Goal: Task Accomplishment & Management: Complete application form

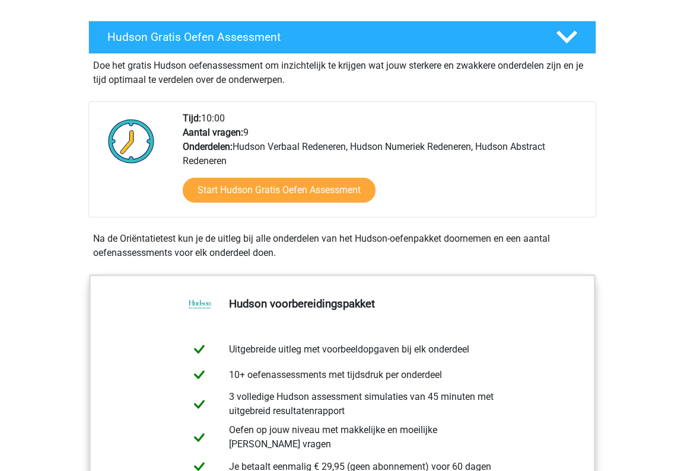
scroll to position [201, 0]
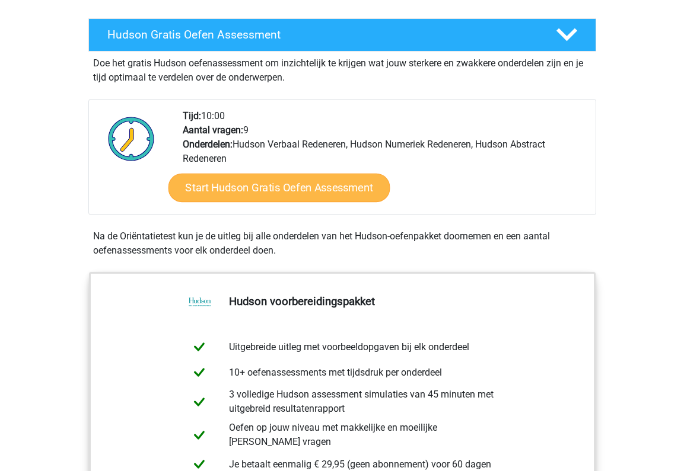
click at [294, 194] on link "Start Hudson Gratis Oefen Assessment" at bounding box center [279, 188] width 222 height 28
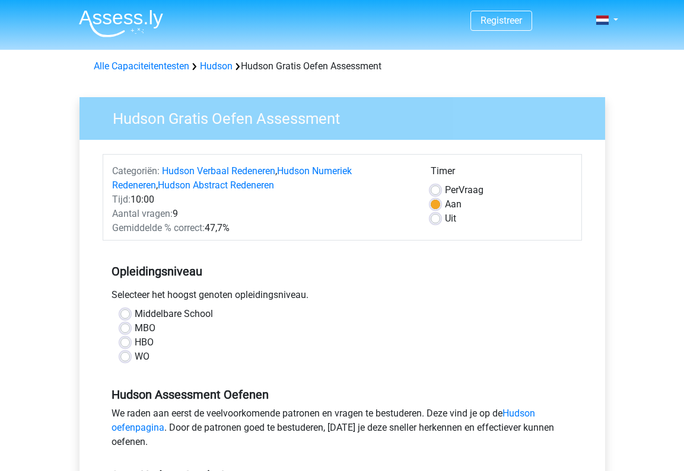
click at [135, 316] on label "Middelbare School" at bounding box center [174, 314] width 78 height 14
click at [127, 316] on input "Middelbare School" at bounding box center [124, 313] width 9 height 12
radio input "true"
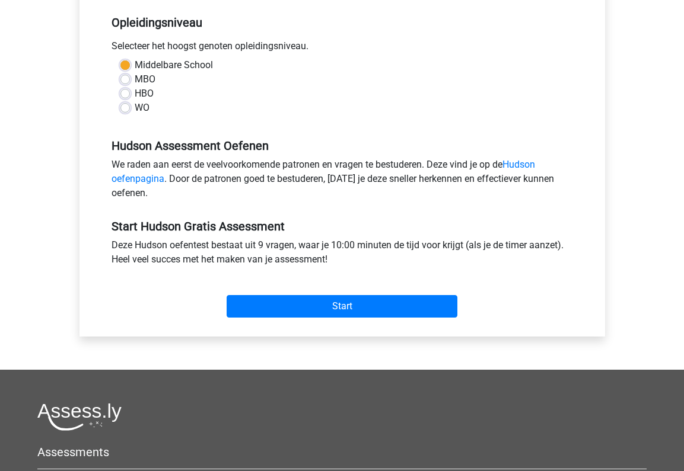
scroll to position [257, 0]
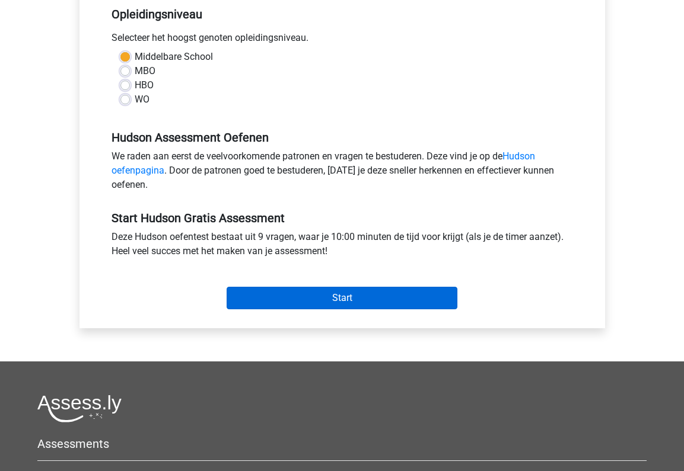
click at [297, 304] on input "Start" at bounding box center [342, 298] width 231 height 23
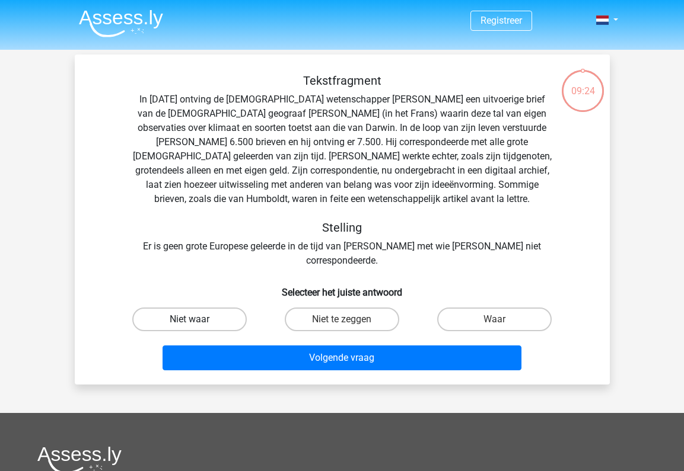
click at [237, 308] on label "Niet waar" at bounding box center [189, 320] width 114 height 24
click at [197, 320] on input "Niet waar" at bounding box center [193, 324] width 8 height 8
radio input "true"
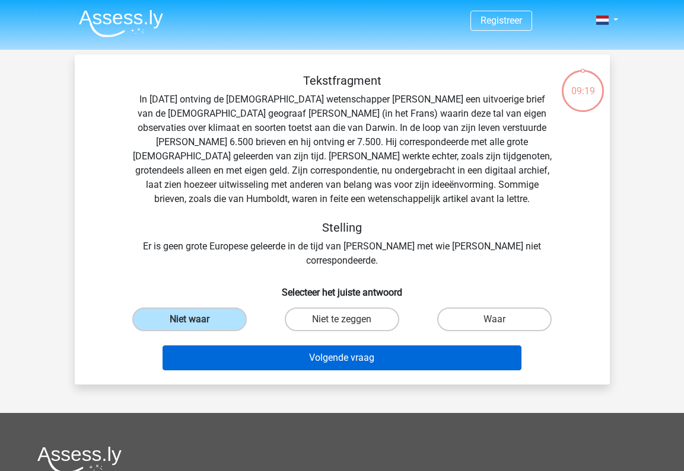
click at [306, 346] on button "Volgende vraag" at bounding box center [341, 358] width 359 height 25
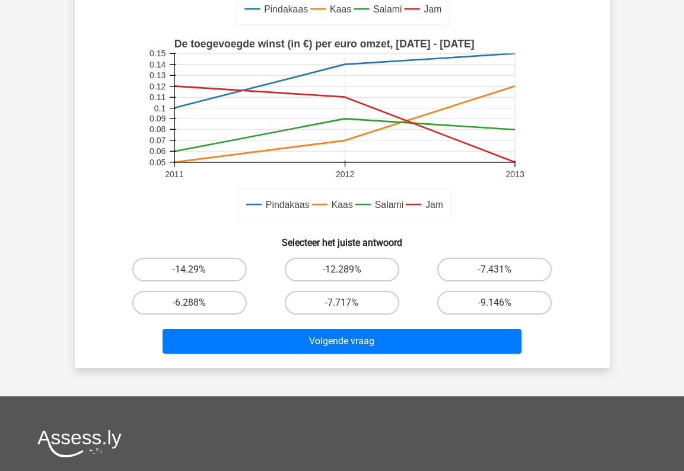
scroll to position [273, 0]
click at [340, 301] on label "-7.717%" at bounding box center [342, 303] width 114 height 24
click at [342, 303] on input "-7.717%" at bounding box center [346, 307] width 8 height 8
radio input "true"
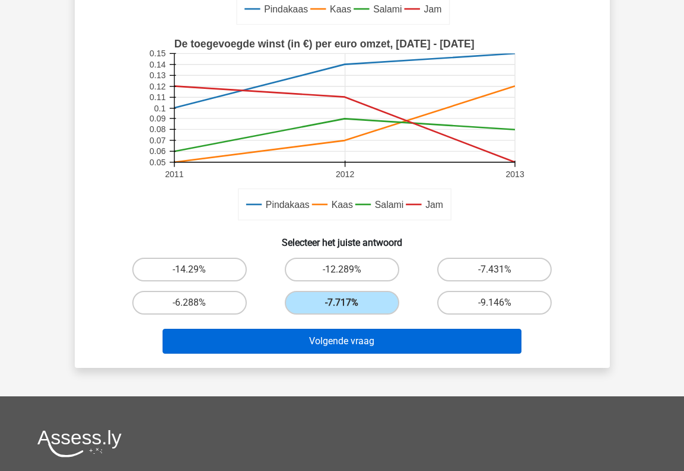
click at [331, 330] on button "Volgende vraag" at bounding box center [341, 341] width 359 height 25
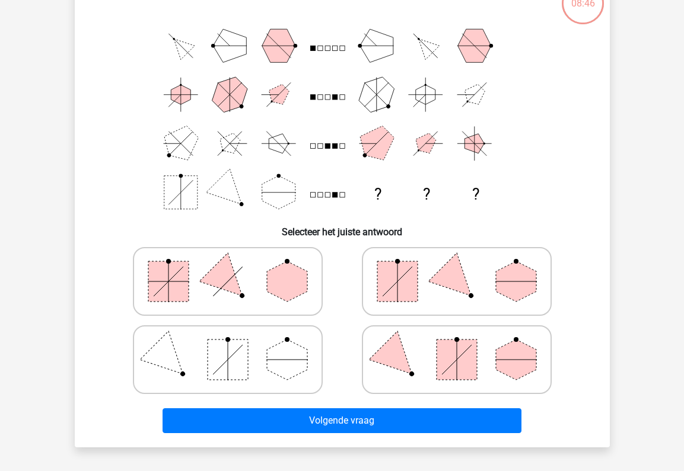
scroll to position [55, 0]
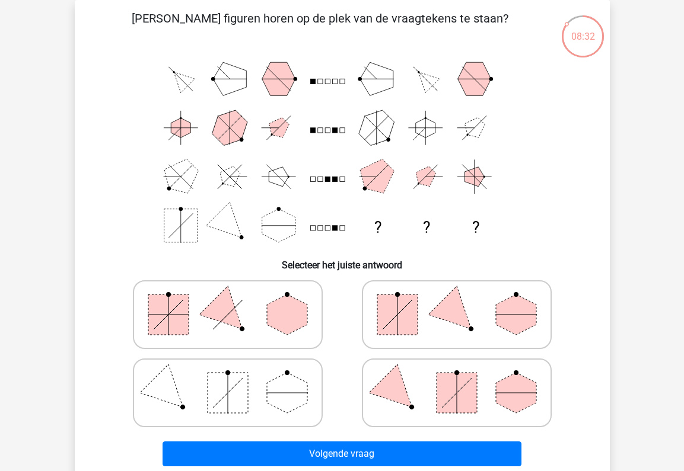
click at [248, 390] on icon at bounding box center [228, 392] width 178 height 59
click at [235, 378] on input "radio" at bounding box center [232, 375] width 8 height 8
radio input "true"
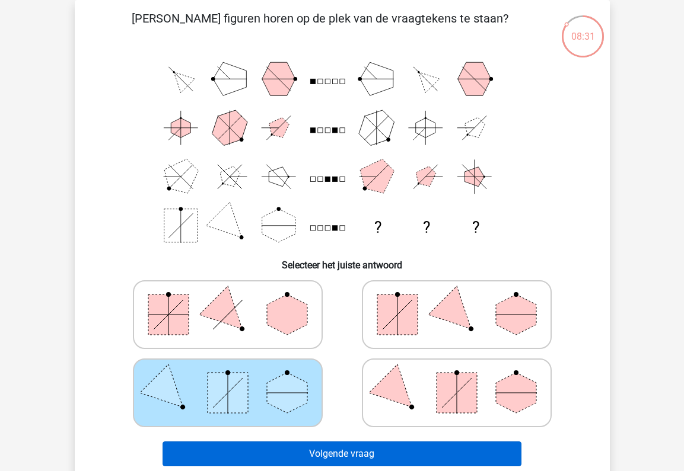
click at [294, 462] on button "Volgende vraag" at bounding box center [341, 454] width 359 height 25
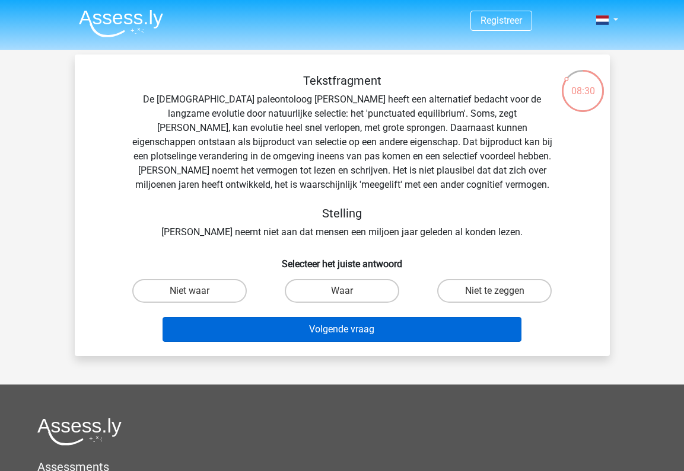
scroll to position [0, 0]
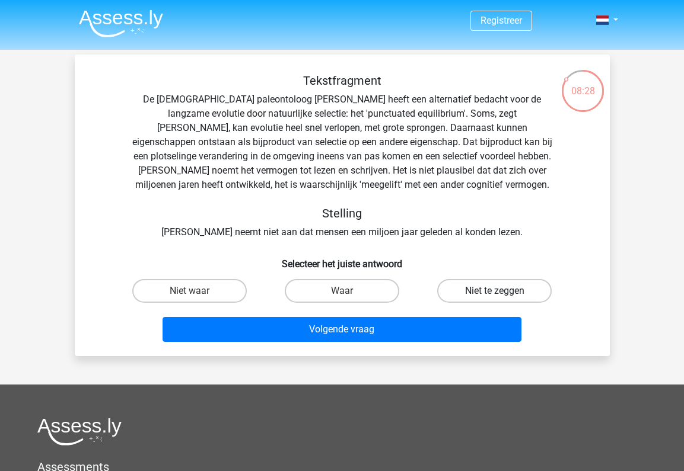
click at [484, 290] on label "Niet te zeggen" at bounding box center [494, 291] width 114 height 24
click at [495, 291] on input "Niet te zeggen" at bounding box center [499, 295] width 8 height 8
radio input "true"
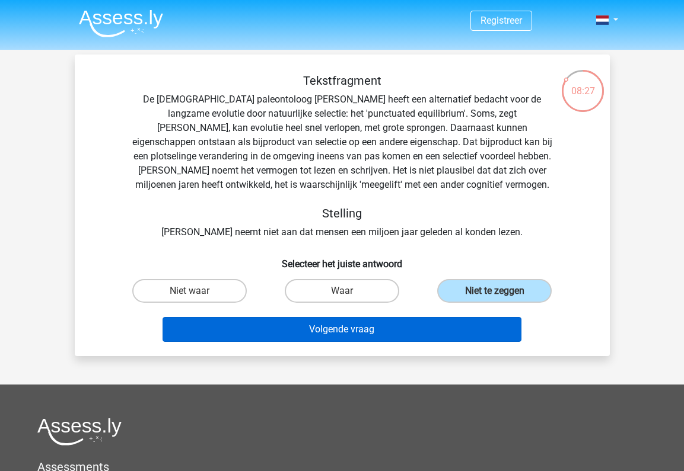
click at [426, 330] on button "Volgende vraag" at bounding box center [341, 329] width 359 height 25
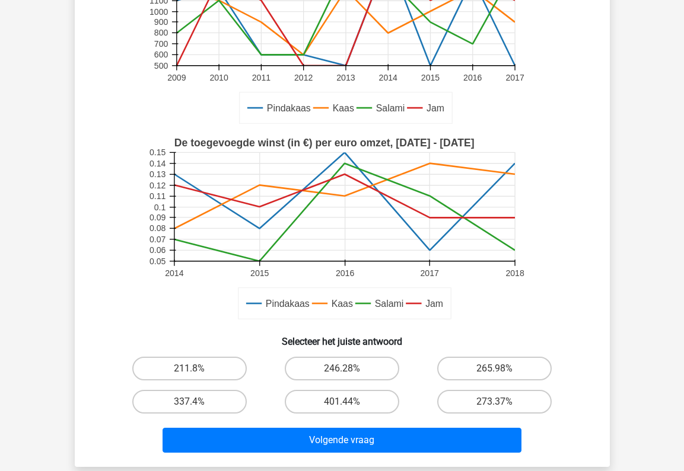
scroll to position [253, 0]
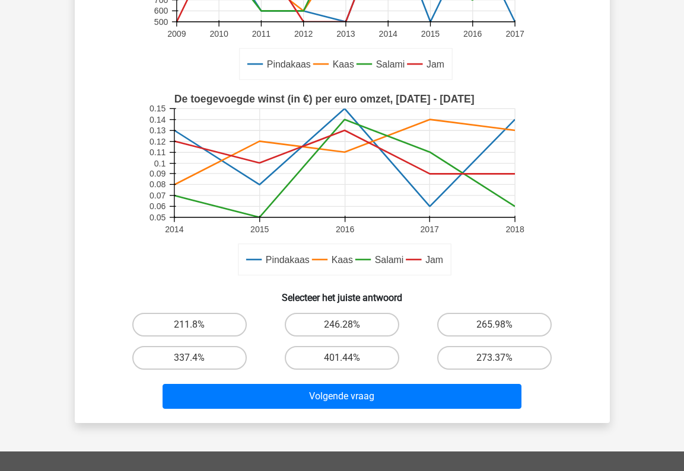
click at [319, 339] on div "246.28%" at bounding box center [342, 324] width 152 height 33
click at [314, 318] on label "246.28%" at bounding box center [342, 325] width 114 height 24
click at [342, 325] on input "246.28%" at bounding box center [346, 329] width 8 height 8
radio input "true"
click at [307, 412] on div "Volgende vraag" at bounding box center [342, 399] width 458 height 30
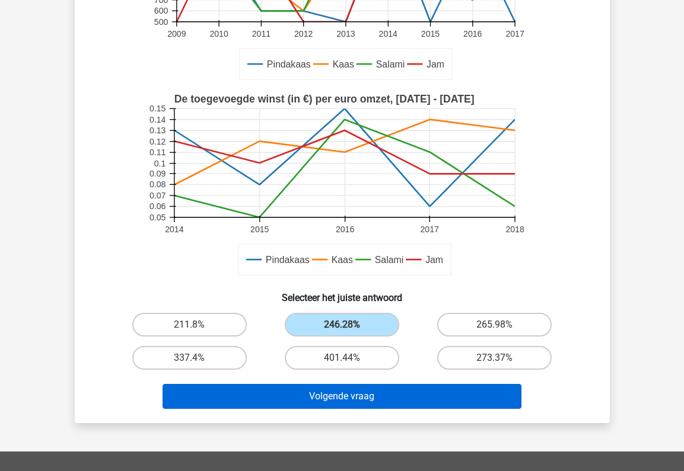
click at [289, 397] on button "Volgende vraag" at bounding box center [341, 396] width 359 height 25
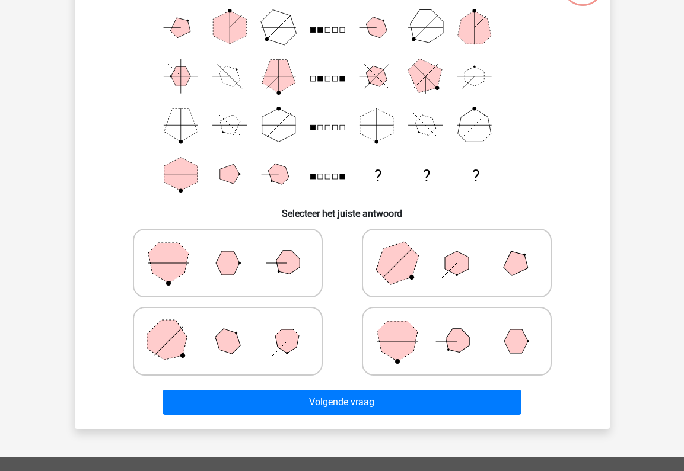
scroll to position [105, 0]
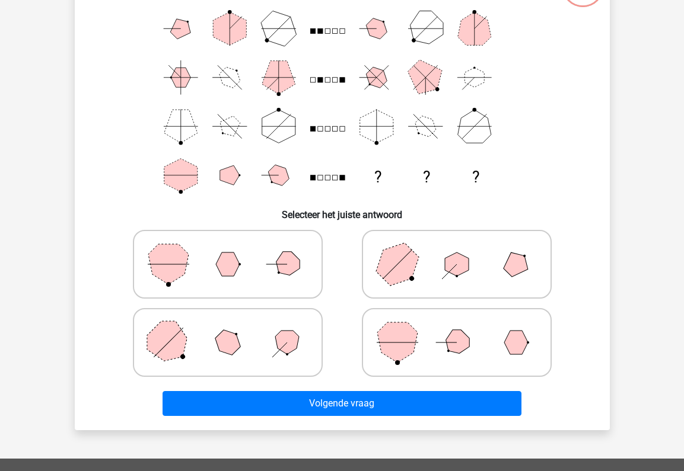
click at [428, 353] on icon at bounding box center [457, 342] width 178 height 59
click at [457, 328] on input "radio" at bounding box center [461, 324] width 8 height 8
radio input "true"
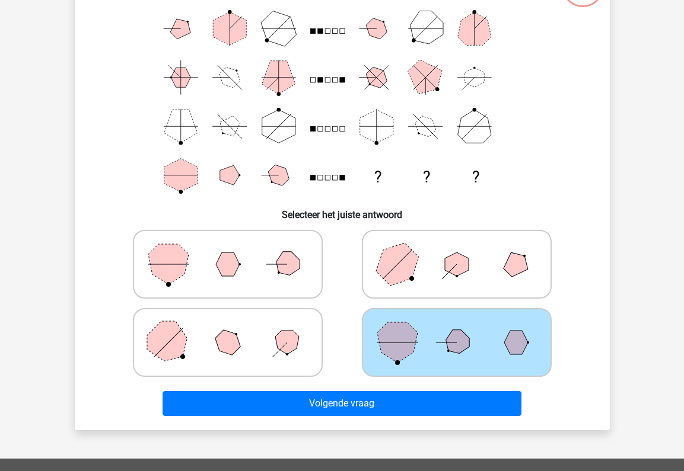
click at [396, 422] on div "Welke figuren horen op de plek van de vraagtekens te staan? ? ? ? Selecteer het…" at bounding box center [342, 190] width 535 height 481
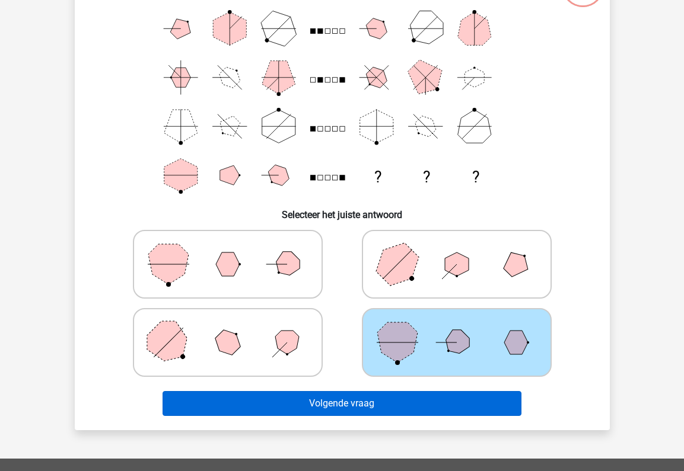
click at [372, 406] on button "Volgende vraag" at bounding box center [341, 403] width 359 height 25
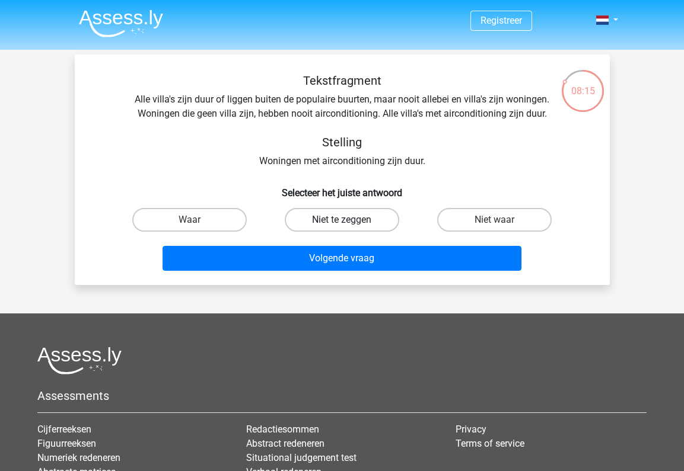
scroll to position [0, 0]
click at [479, 219] on label "Niet waar" at bounding box center [494, 220] width 114 height 24
click at [495, 220] on input "Niet waar" at bounding box center [499, 224] width 8 height 8
radio input "true"
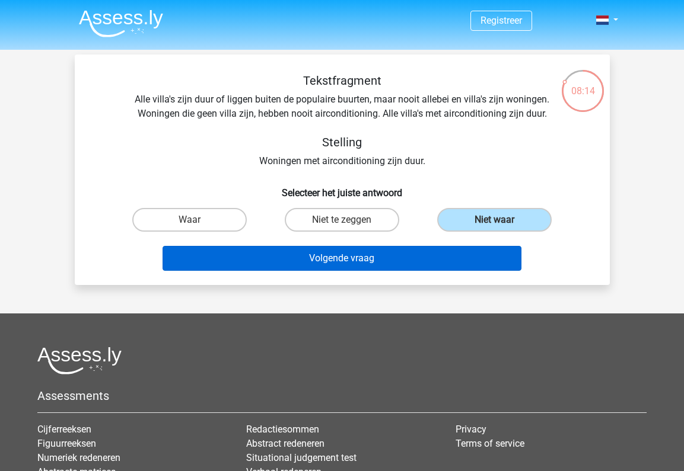
click at [426, 258] on button "Volgende vraag" at bounding box center [341, 258] width 359 height 25
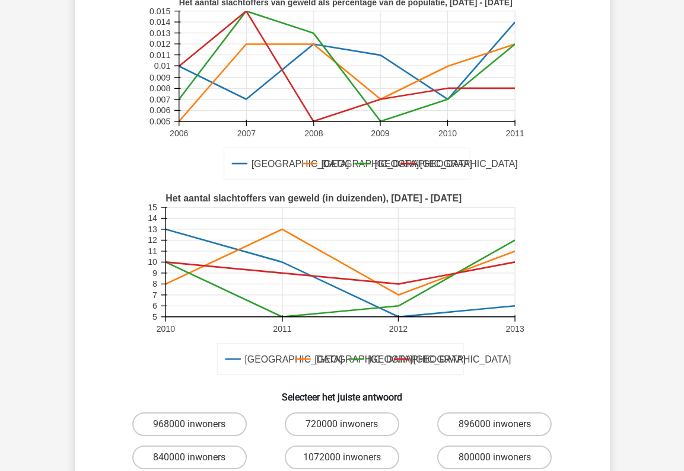
scroll to position [121, 0]
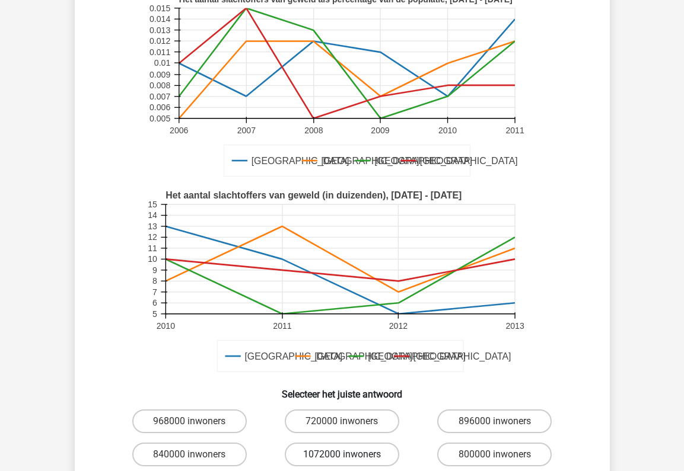
click at [350, 455] on label "1072000 inwoners" at bounding box center [342, 455] width 114 height 24
click at [349, 455] on input "1072000 inwoners" at bounding box center [346, 459] width 8 height 8
radio input "true"
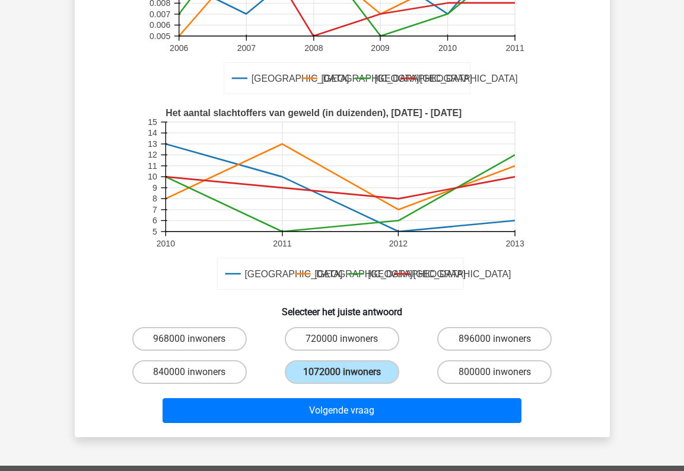
scroll to position [205, 0]
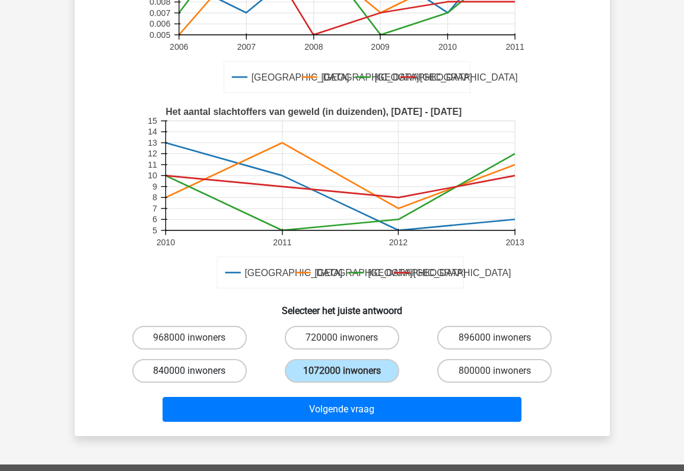
click at [160, 370] on label "840000 inwoners" at bounding box center [189, 371] width 114 height 24
click at [189, 371] on input "840000 inwoners" at bounding box center [193, 375] width 8 height 8
radio input "true"
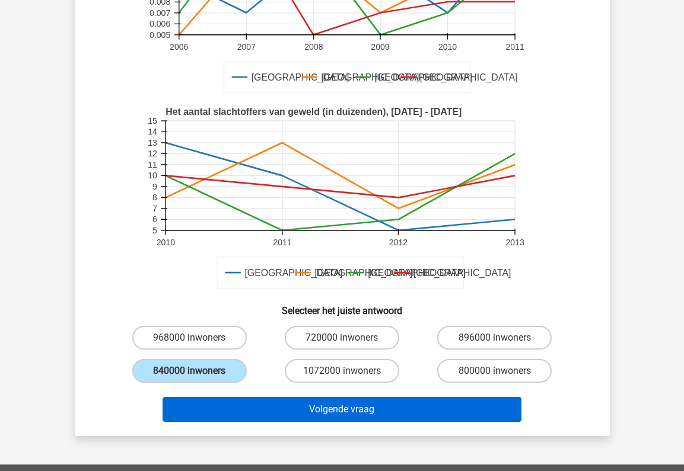
click at [246, 413] on button "Volgende vraag" at bounding box center [341, 409] width 359 height 25
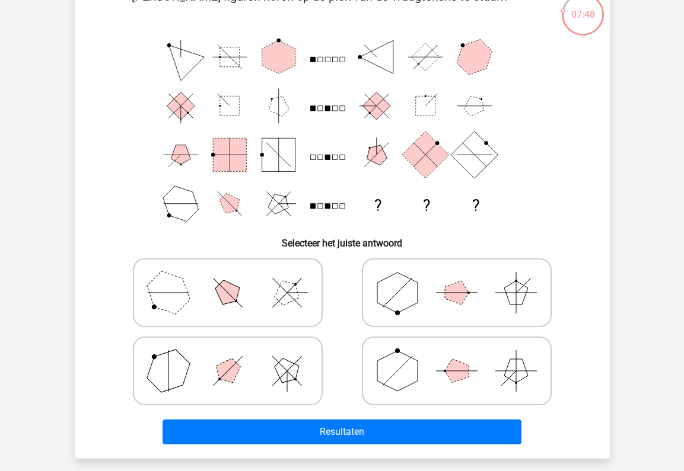
scroll to position [78, 0]
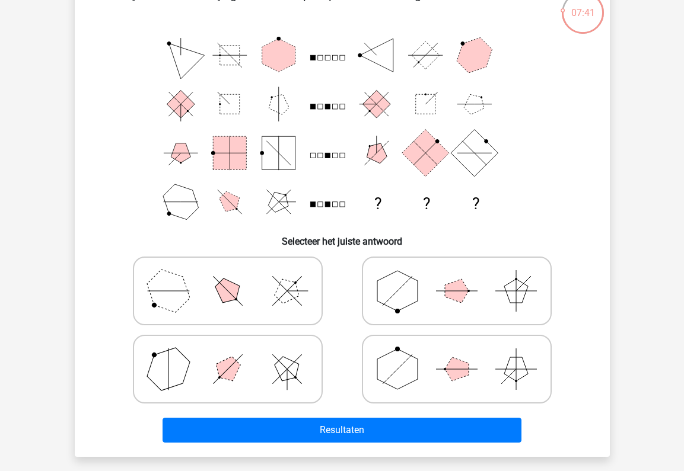
click at [464, 385] on icon at bounding box center [457, 369] width 178 height 59
click at [464, 355] on input "radio" at bounding box center [461, 351] width 8 height 8
radio input "true"
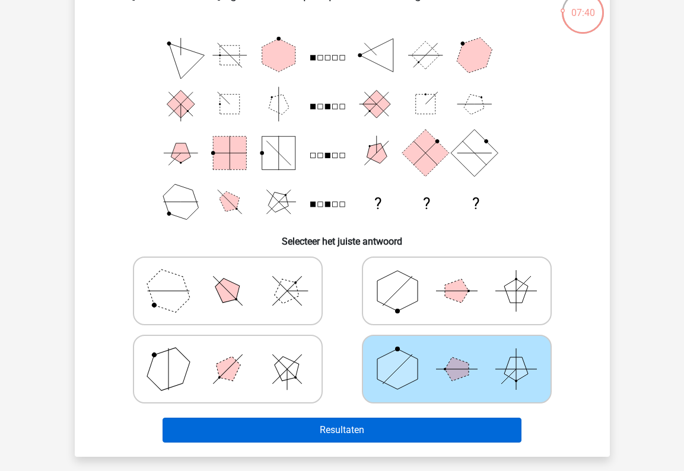
click at [443, 443] on button "Resultaten" at bounding box center [341, 430] width 359 height 25
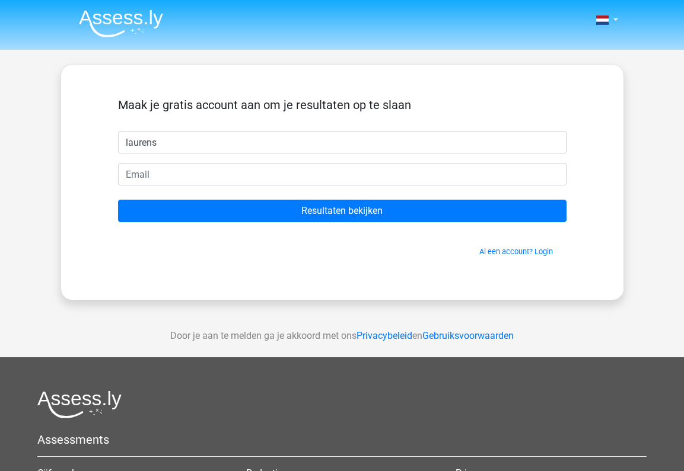
type input "laurens"
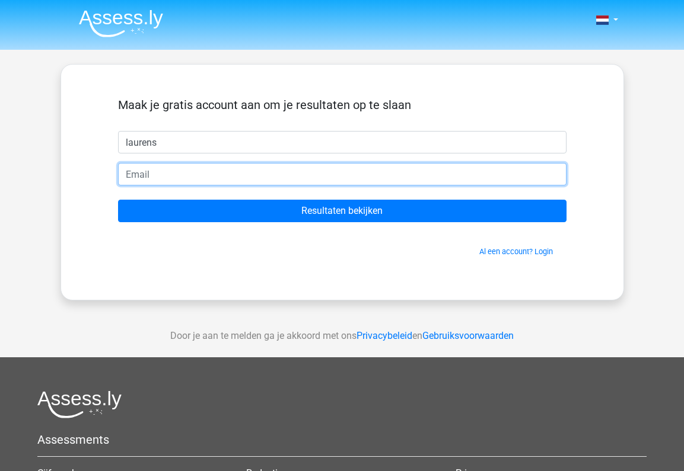
type input "d"
type input "dhondtlaurens3@gmail.com"
click at [342, 211] on input "Resultaten bekijken" at bounding box center [342, 211] width 448 height 23
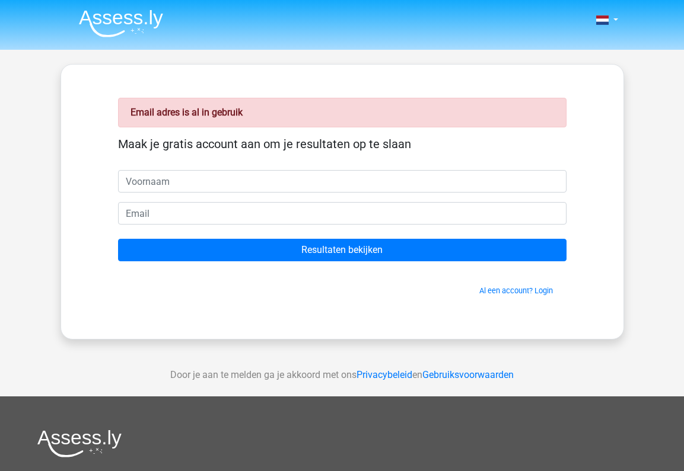
click at [190, 189] on input "text" at bounding box center [342, 181] width 448 height 23
type input "laurens"
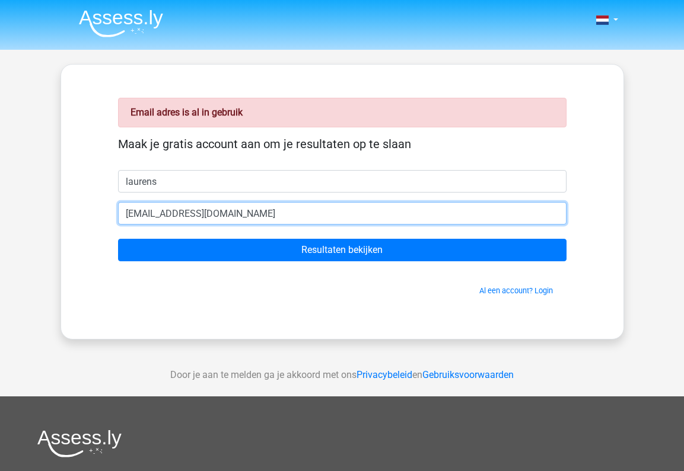
type input "[EMAIL_ADDRESS][DOMAIN_NAME]"
click at [342, 250] on input "Resultaten bekijken" at bounding box center [342, 250] width 448 height 23
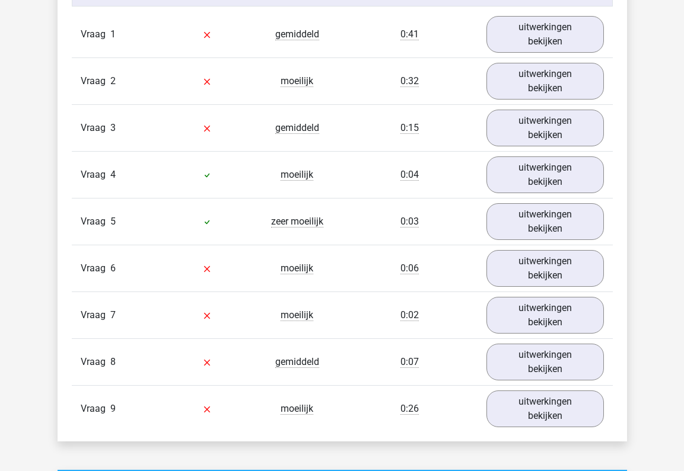
scroll to position [1296, 0]
click at [519, 164] on link "uitwerkingen bekijken" at bounding box center [544, 175] width 135 height 42
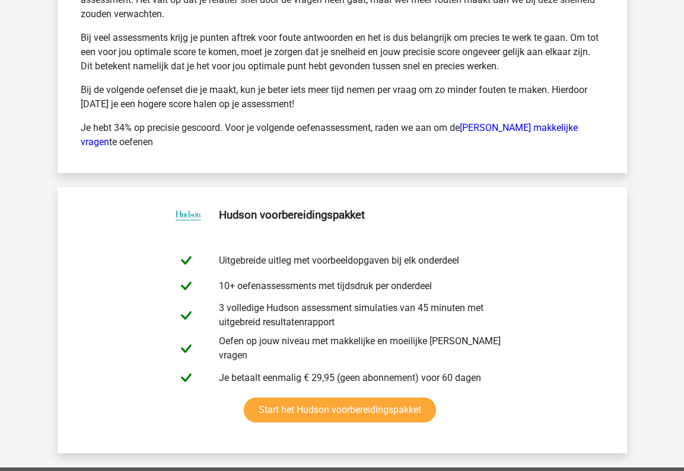
scroll to position [2626, 0]
